Goal: Transaction & Acquisition: Purchase product/service

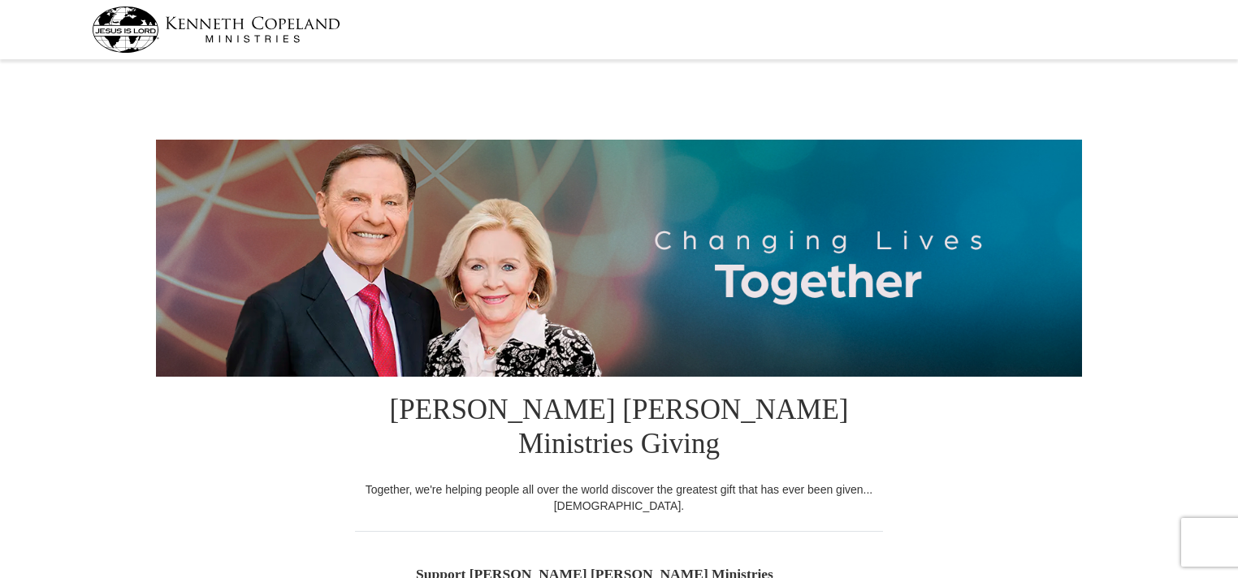
select select "TN"
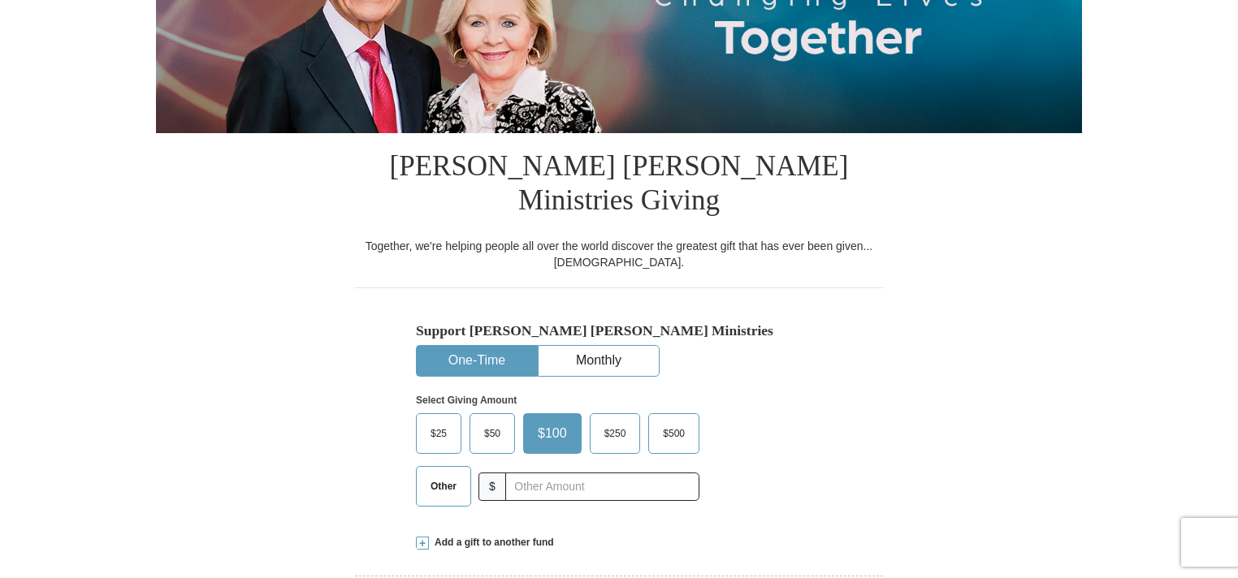
scroll to position [325, 0]
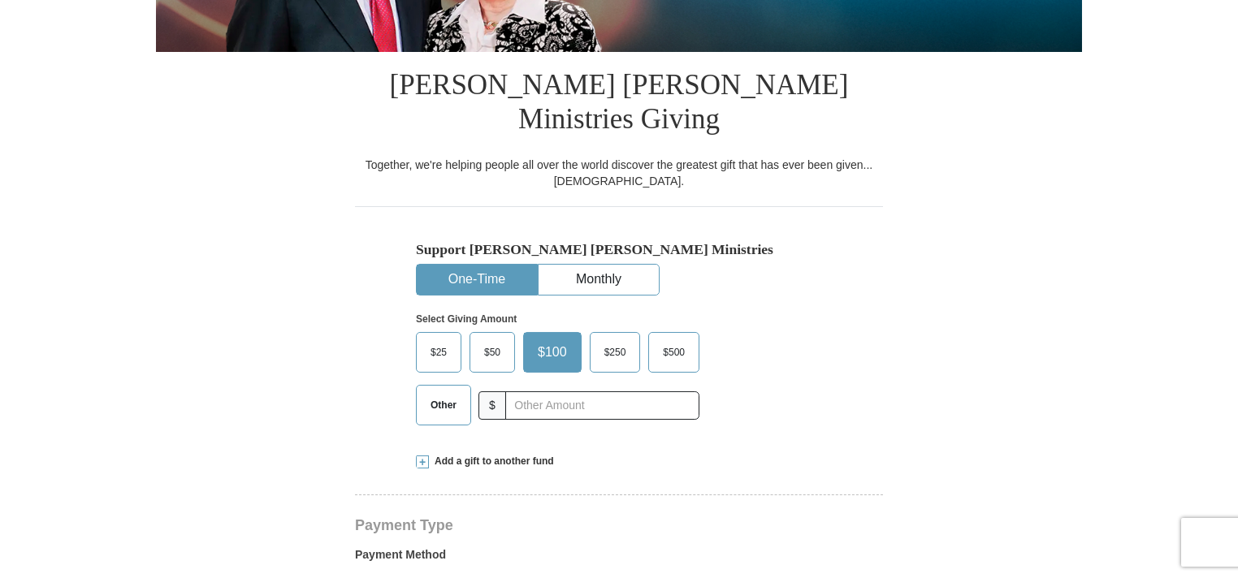
click at [452, 393] on span "Other" at bounding box center [443, 405] width 42 height 24
click at [0, 0] on input "Other" at bounding box center [0, 0] width 0 height 0
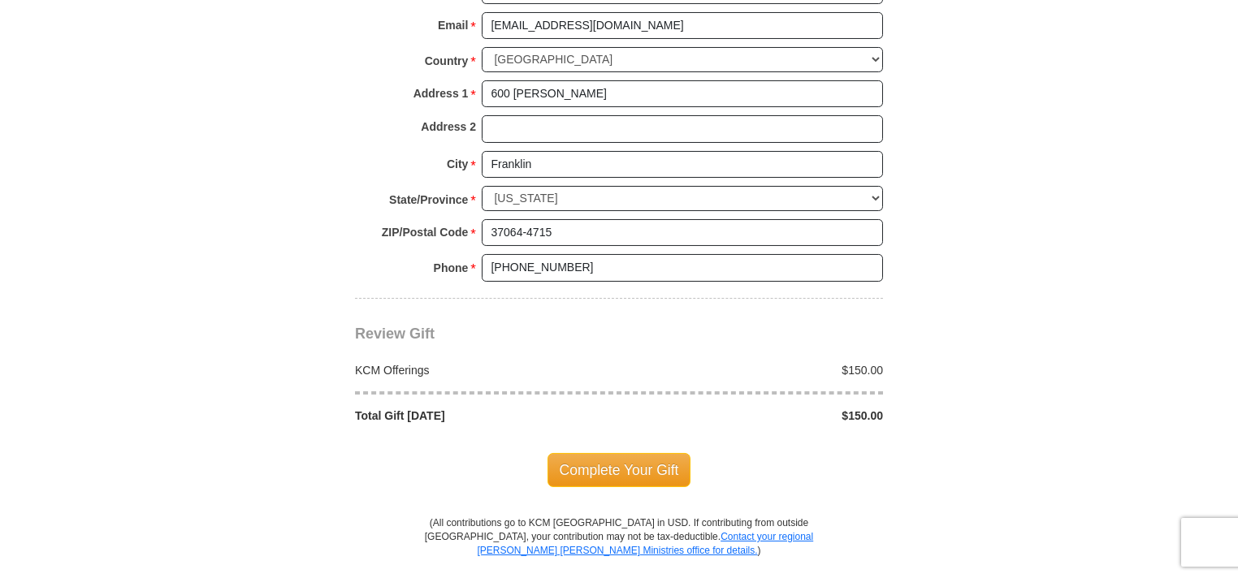
scroll to position [1300, 0]
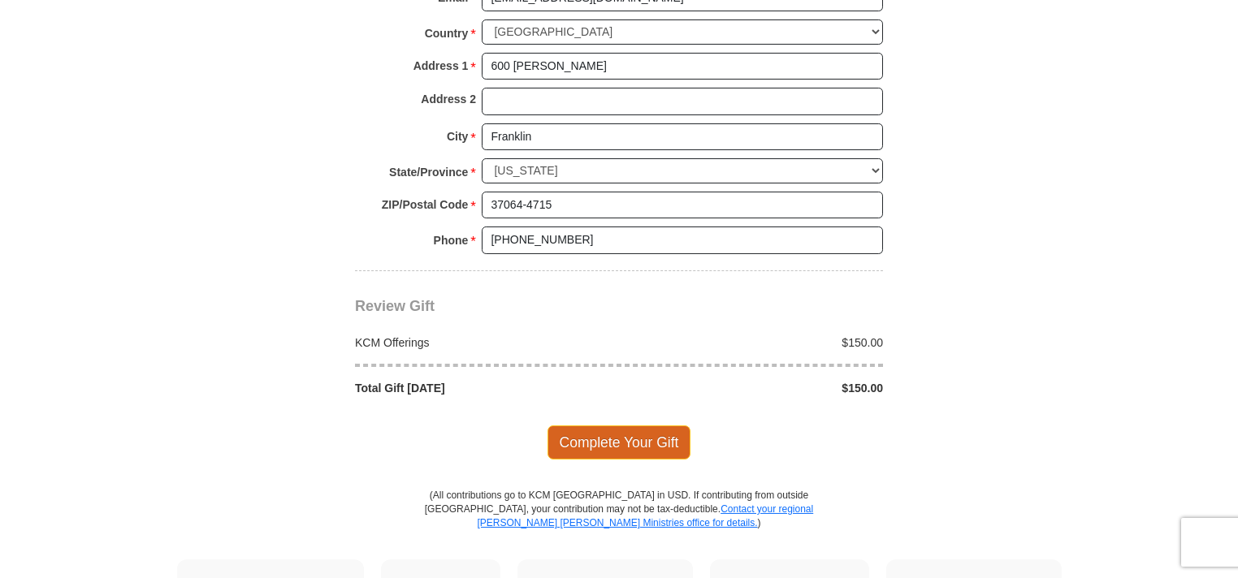
type input "150.00"
click at [595, 426] on span "Complete Your Gift" at bounding box center [619, 443] width 144 height 34
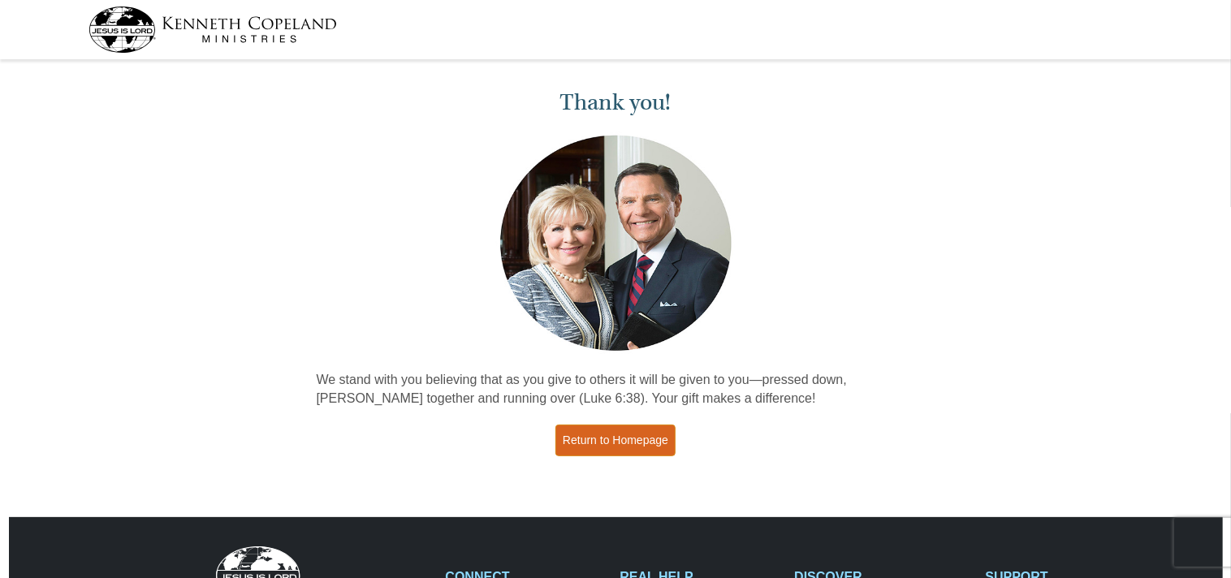
click at [625, 435] on link "Return to Homepage" at bounding box center [616, 441] width 120 height 32
